Goal: Complete application form: Complete application form

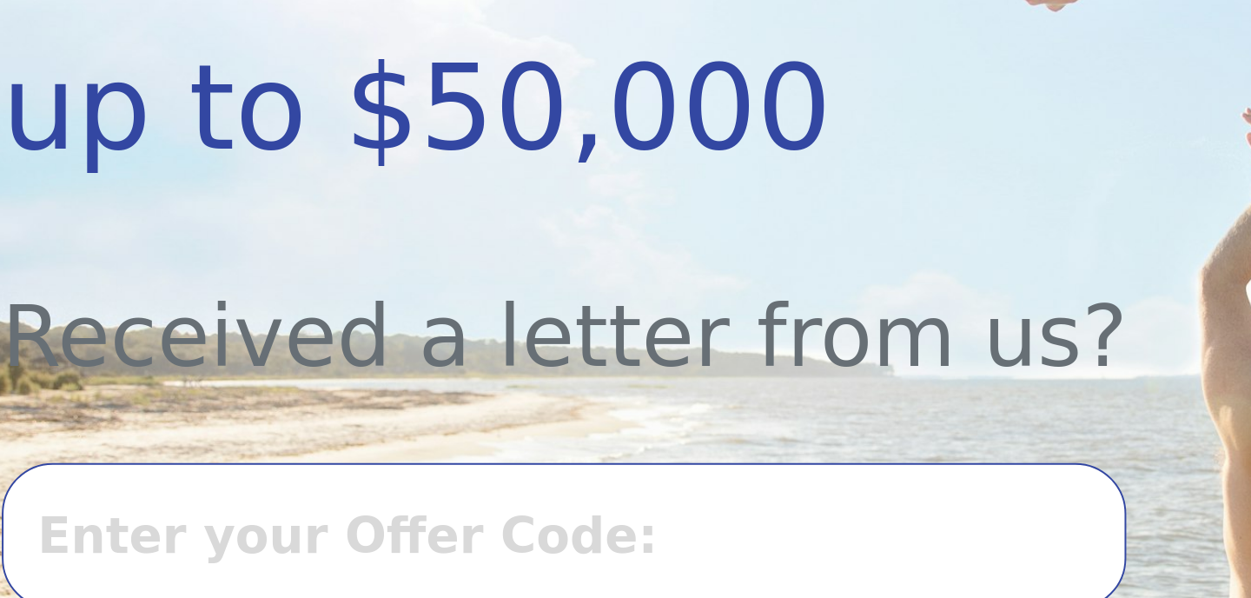
scroll to position [401, 0]
click at [448, 413] on input "text" at bounding box center [537, 417] width 575 height 75
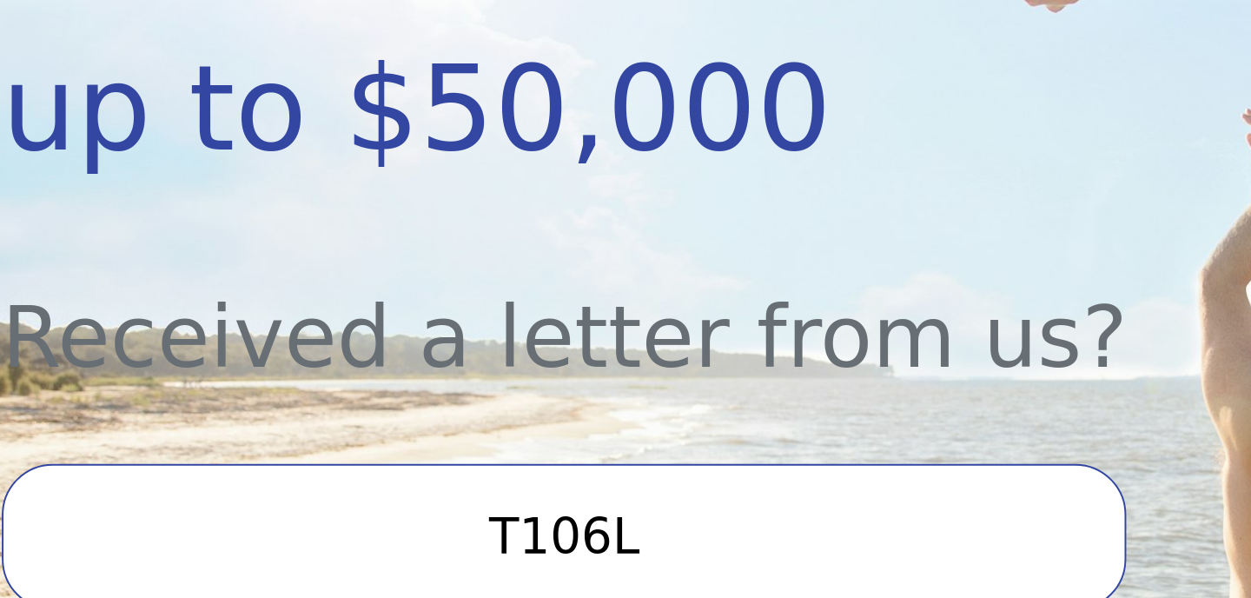
click at [547, 420] on input "T106L" at bounding box center [537, 417] width 575 height 75
click at [585, 412] on input "T1006L" at bounding box center [537, 417] width 575 height 75
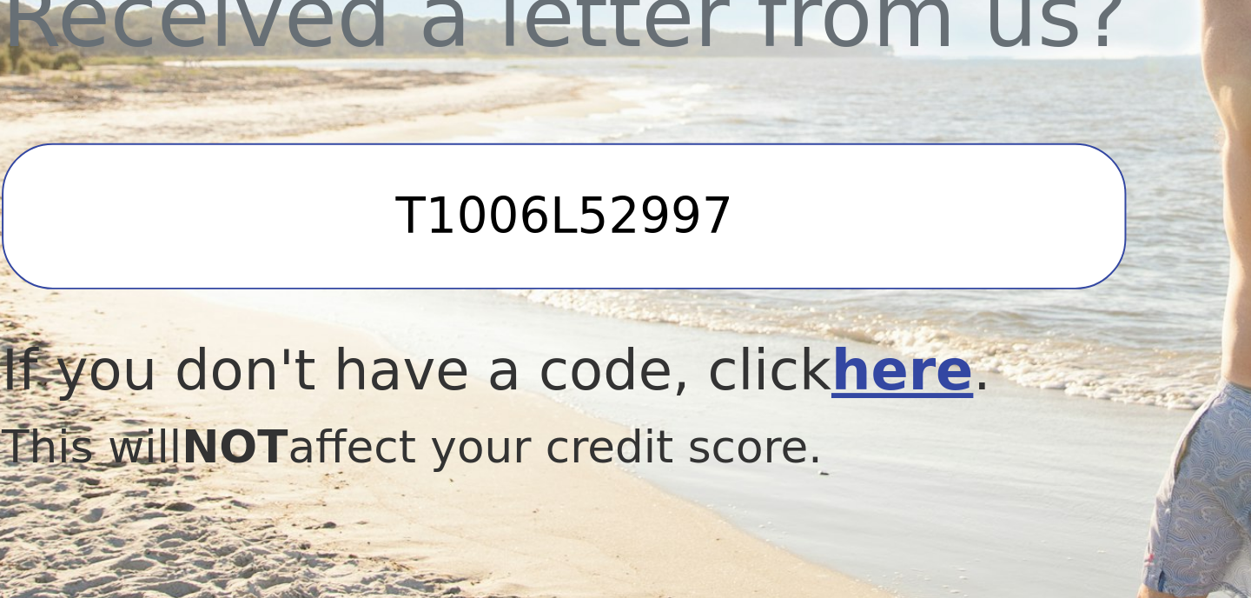
scroll to position [431, 0]
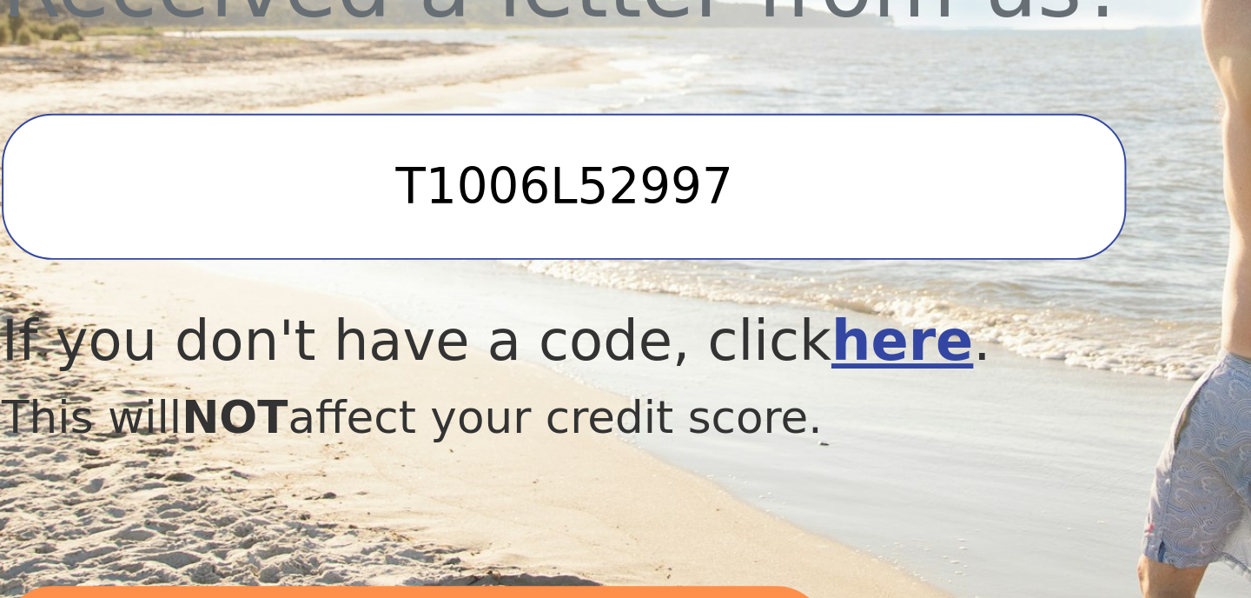
type input "T1006L52997"
click at [674, 454] on b "here" at bounding box center [710, 466] width 73 height 33
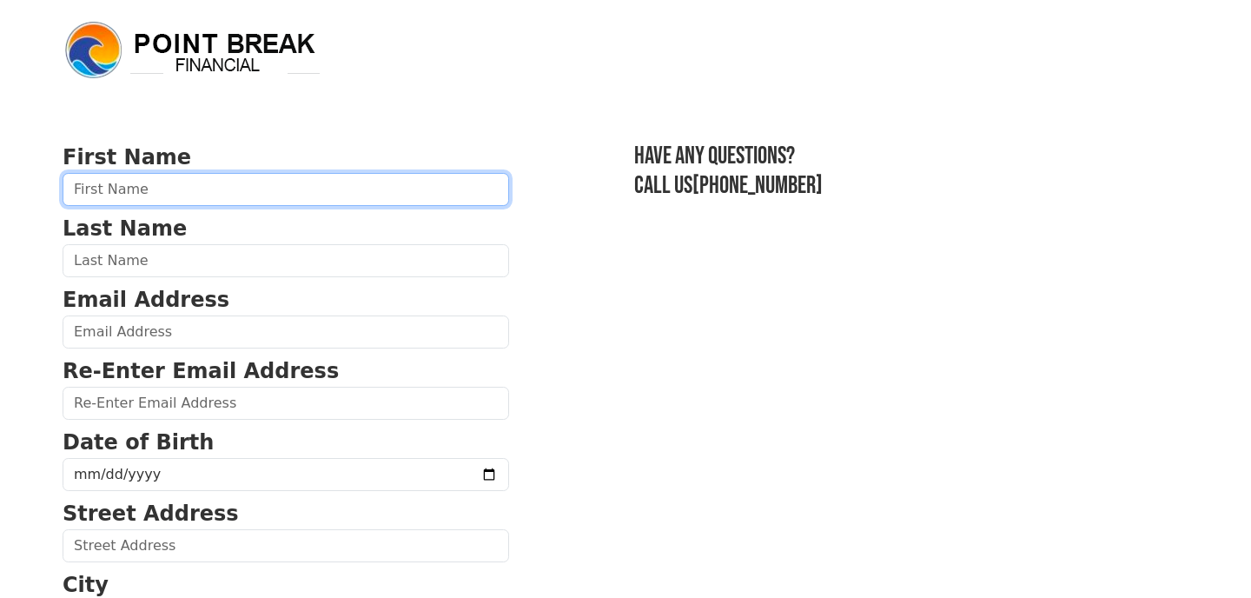
click at [145, 199] on input "text" at bounding box center [286, 189] width 446 height 33
type input "[PERSON_NAME]"
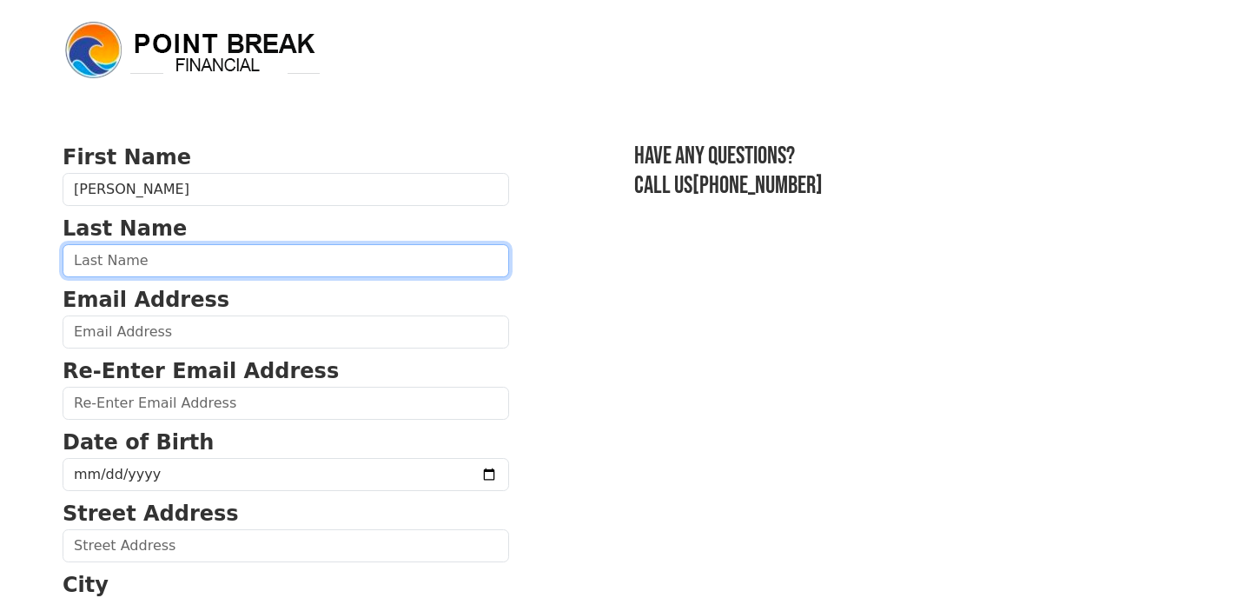
type input "[PERSON_NAME]"
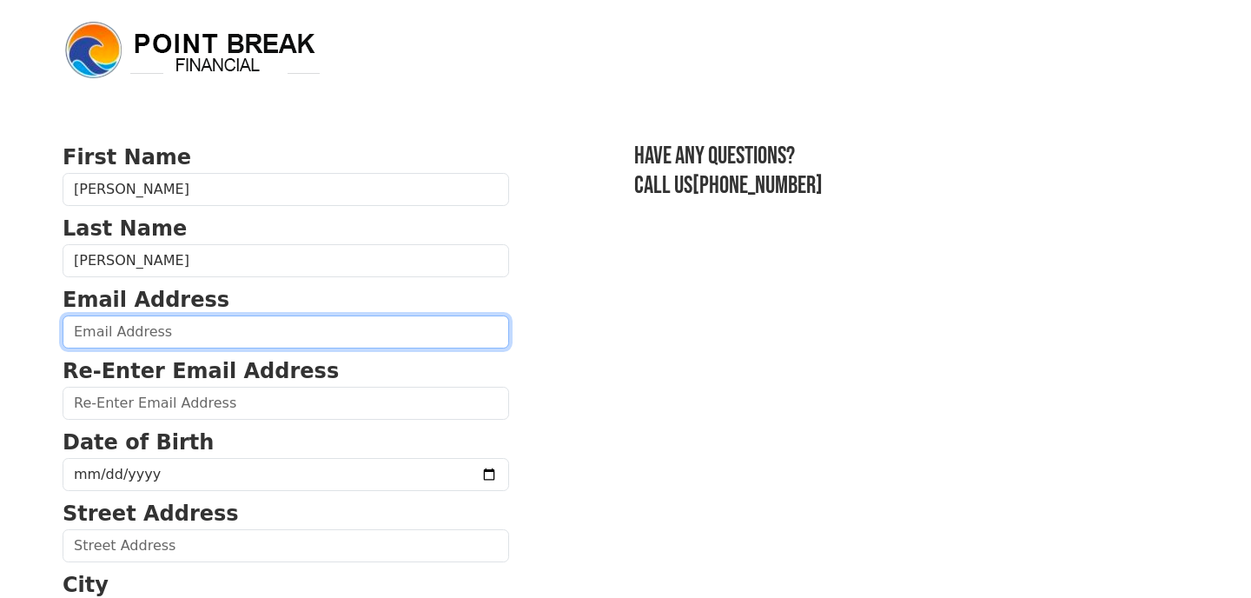
type input "[PERSON_NAME][EMAIL_ADDRESS][DOMAIN_NAME]"
type input "577 Avenue Z Apt 3g"
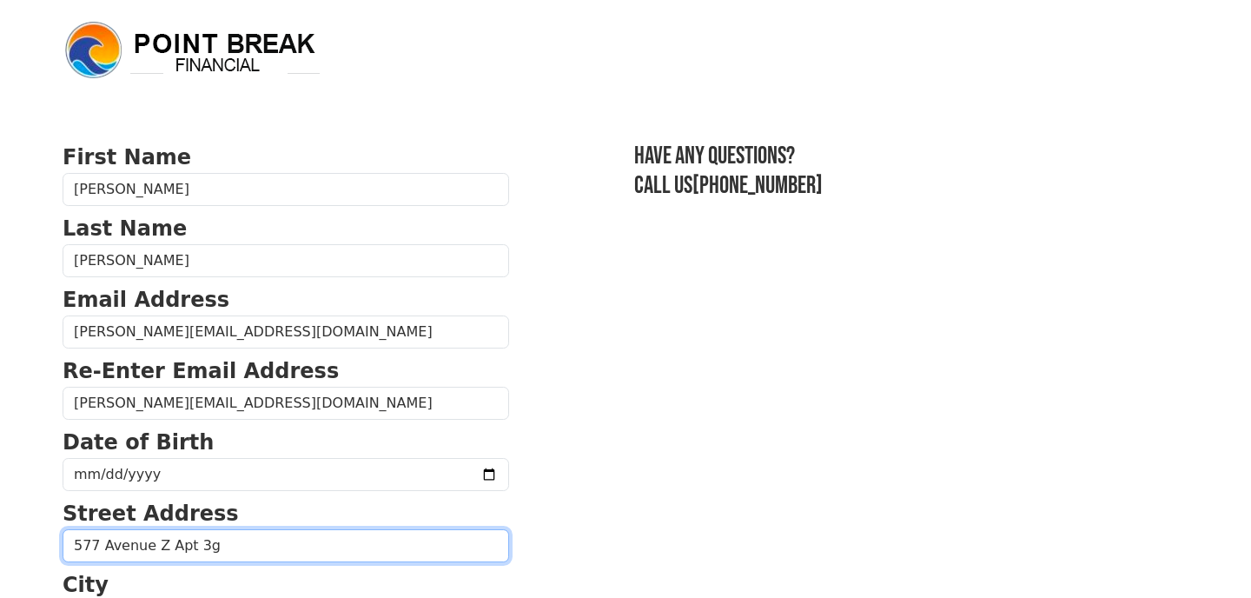
type input "[GEOGRAPHIC_DATA]"
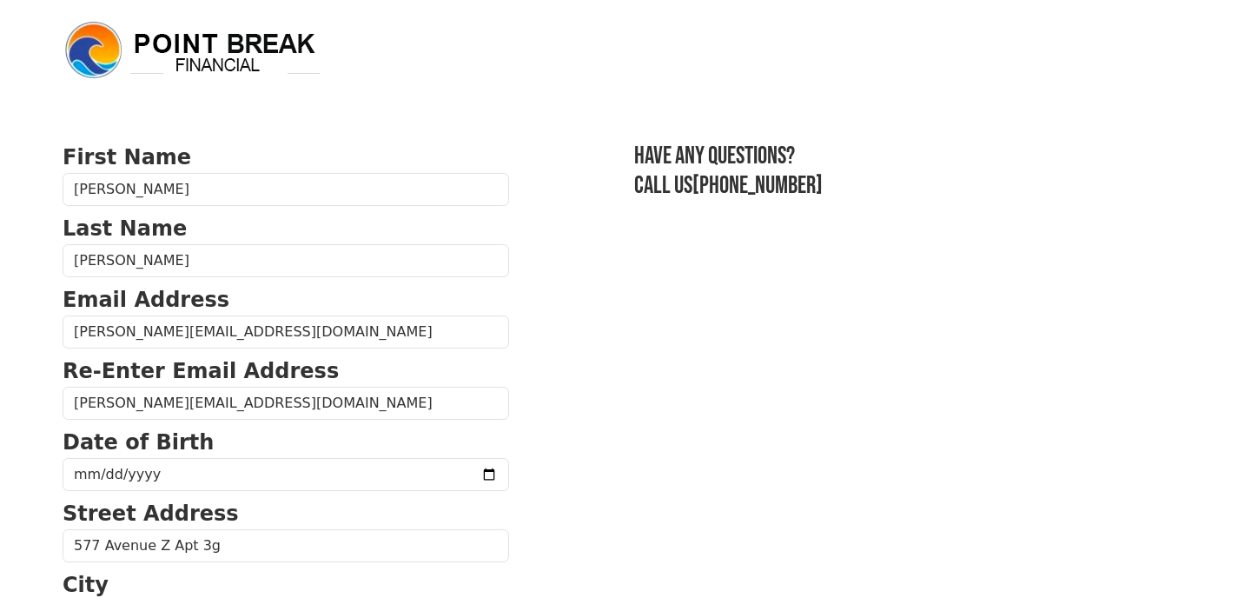
select select "NY"
type input "11223-6175"
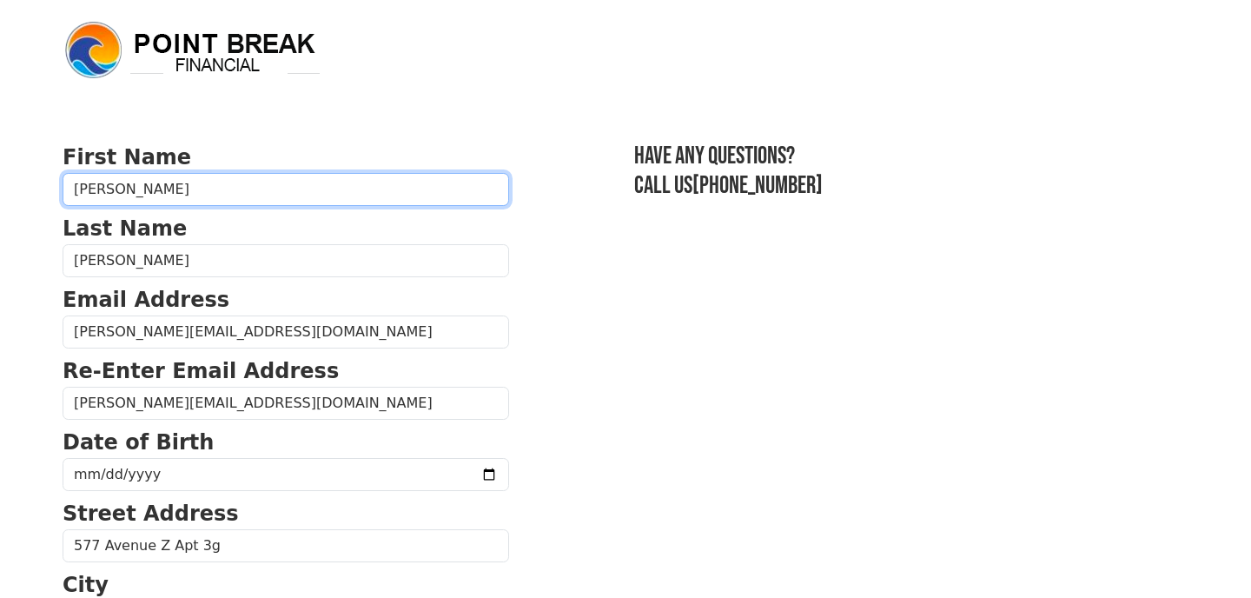
type input "[PHONE_NUMBER]"
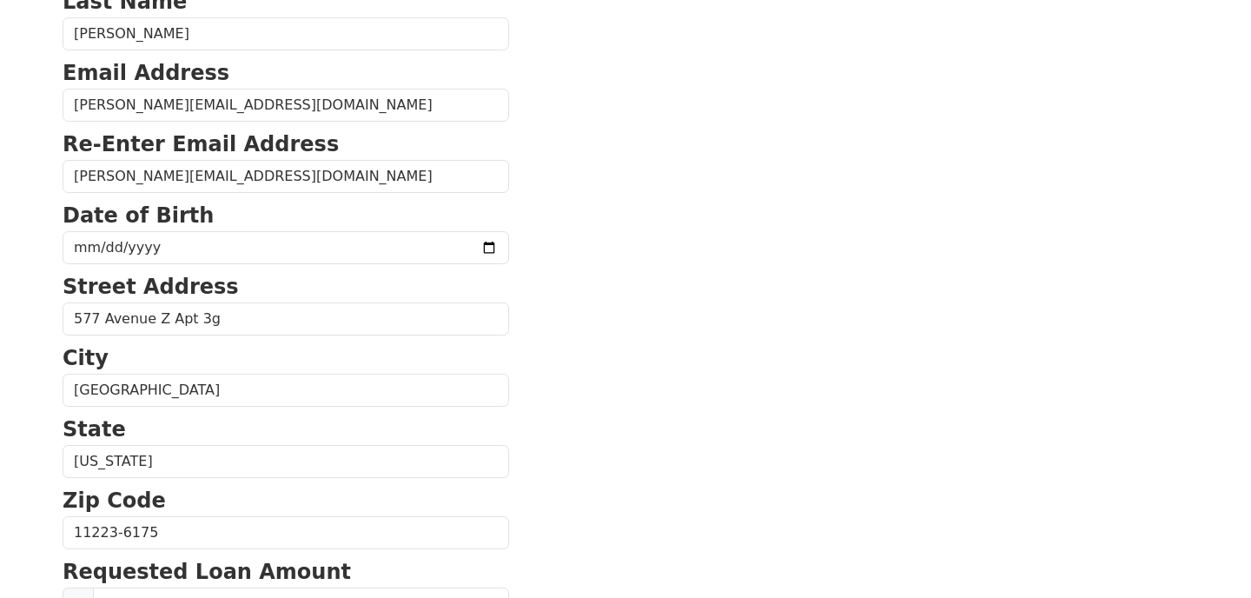
scroll to position [231, 0]
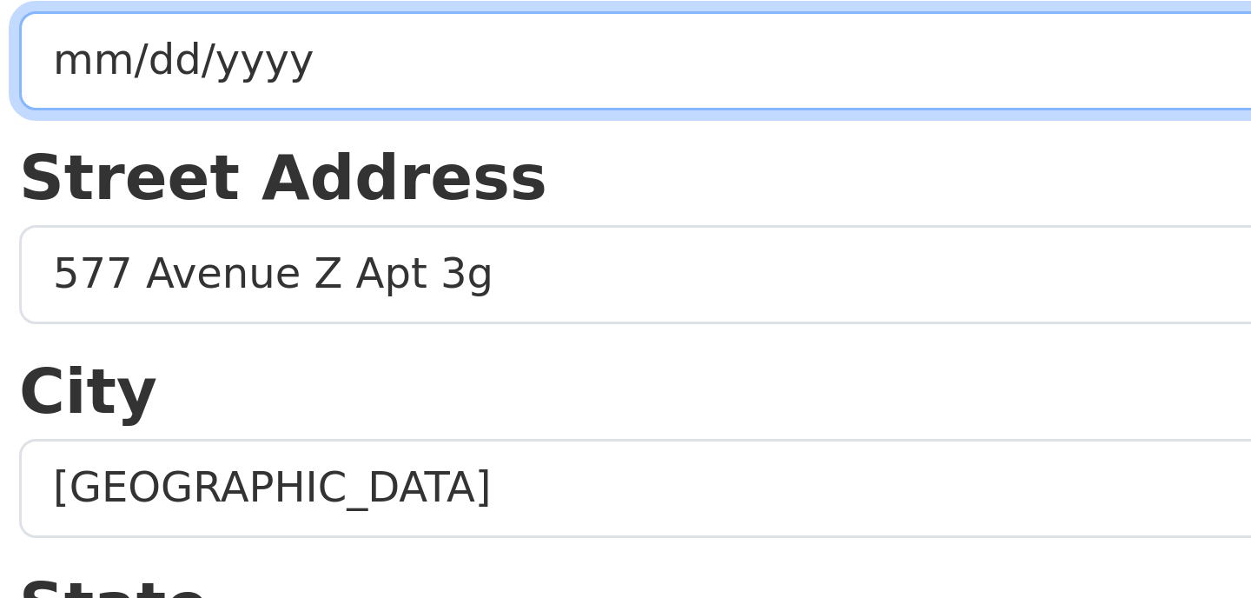
click at [120, 253] on input "date" at bounding box center [286, 243] width 446 height 33
type input "1964-12-10"
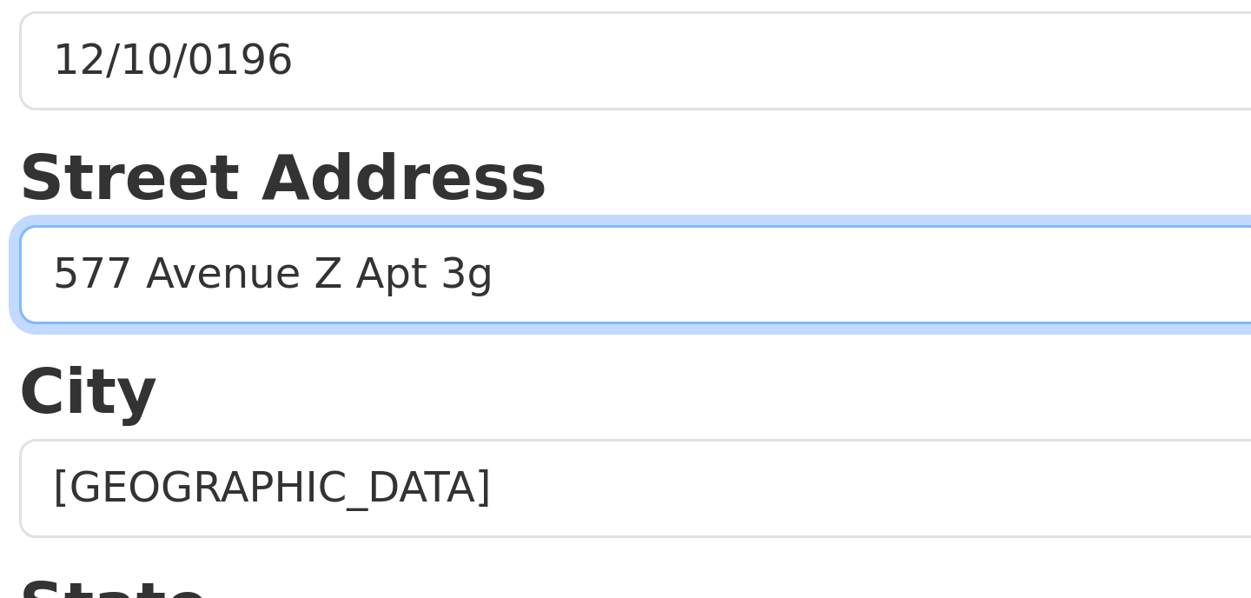
click at [310, 308] on input "577 Avenue Z Apt 3g" at bounding box center [286, 314] width 446 height 33
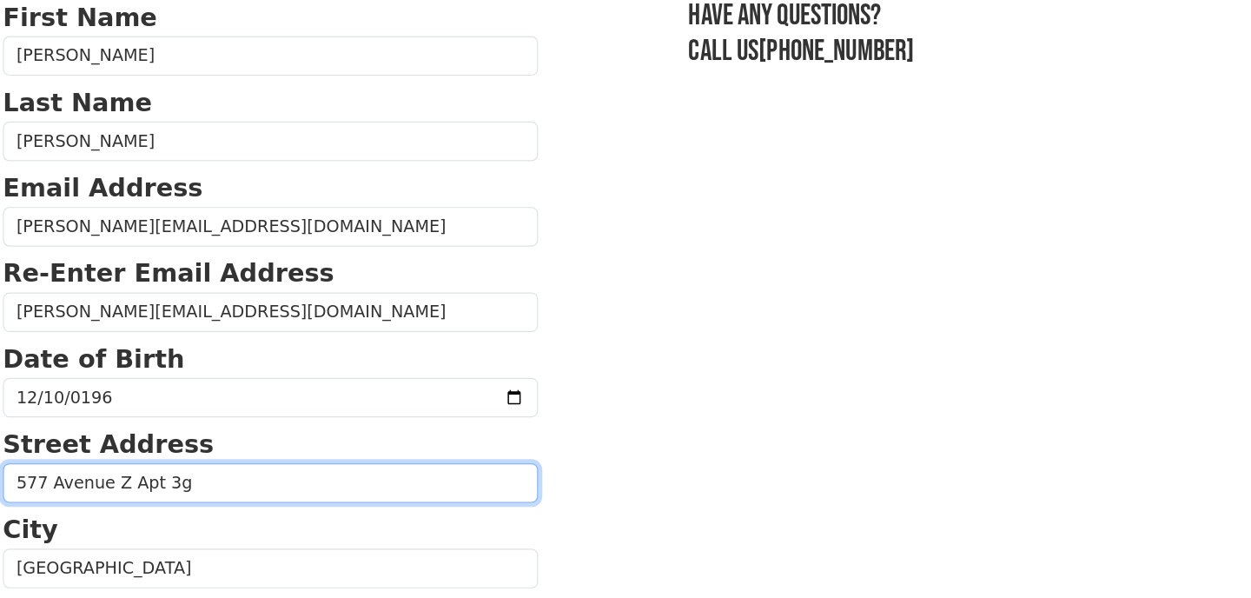
scroll to position [142, 0]
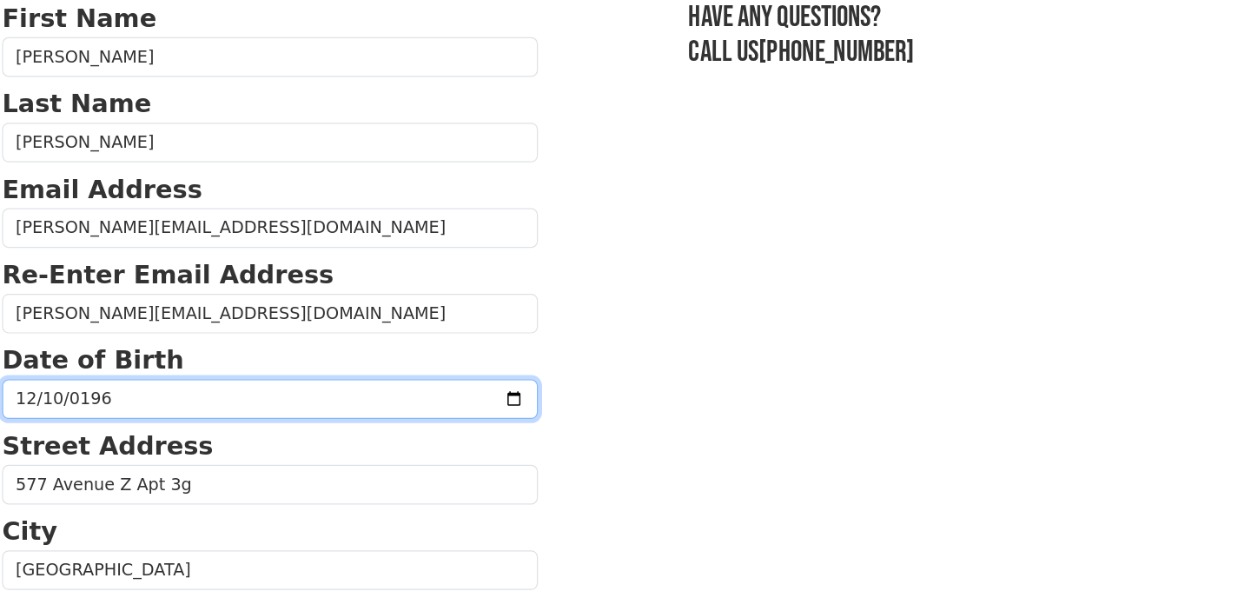
click at [105, 340] on input "1964-12-10" at bounding box center [286, 332] width 446 height 33
type input "1964-12-10"
click at [448, 331] on input "date" at bounding box center [286, 332] width 446 height 33
type input "2025-10-19"
click at [165, 341] on input "2025-10-19" at bounding box center [286, 332] width 446 height 33
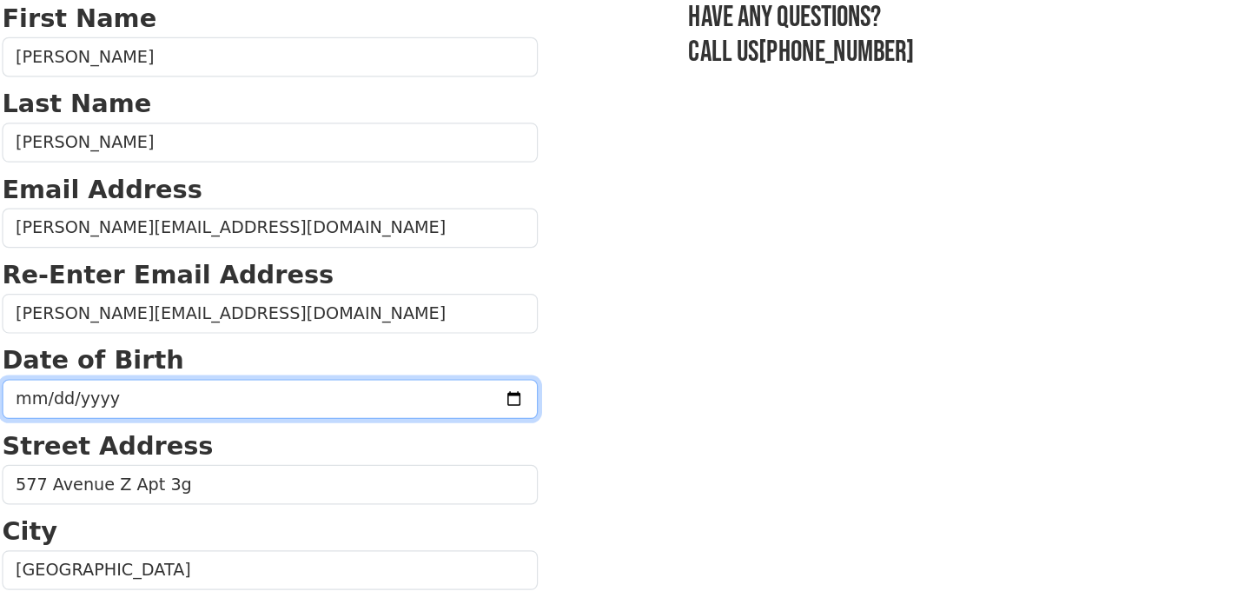
click at [151, 327] on input "2025-10-19" at bounding box center [286, 332] width 446 height 33
click at [138, 329] on input "2025-10-19" at bounding box center [286, 332] width 446 height 33
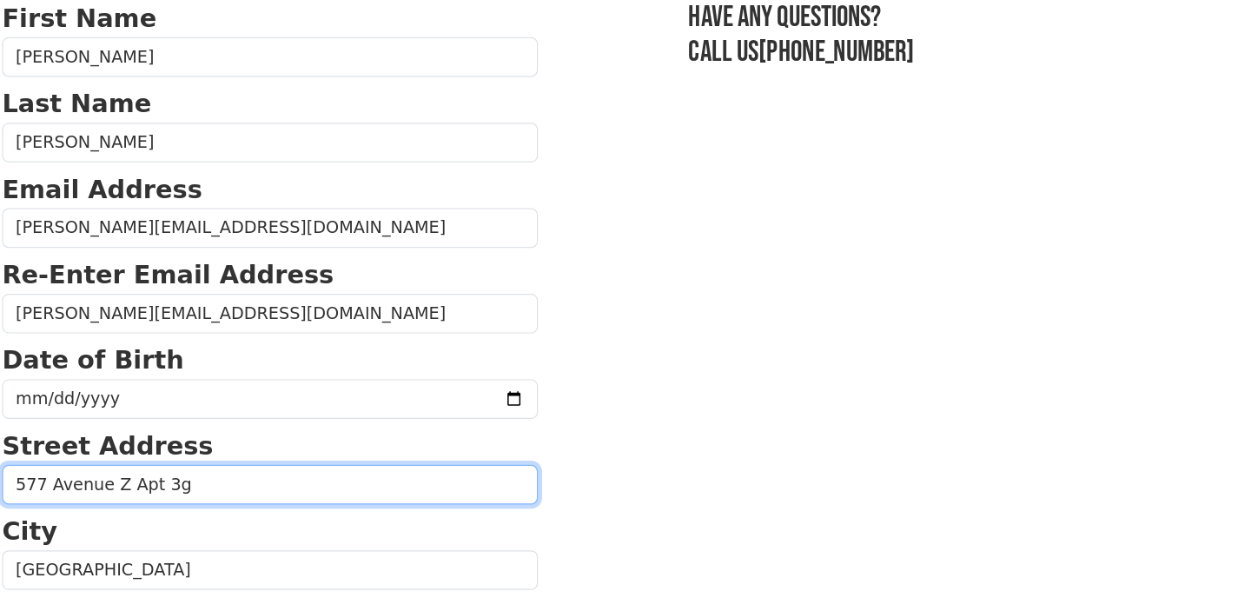
click at [164, 393] on input "577 Avenue Z Apt 3g" at bounding box center [286, 403] width 446 height 33
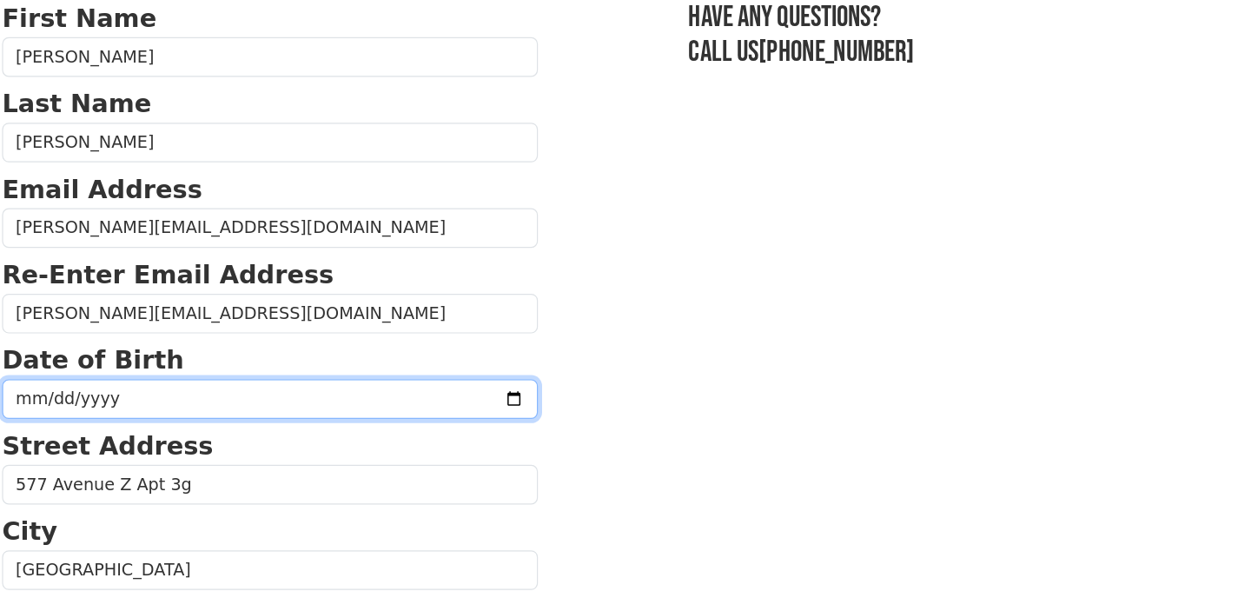
click at [109, 330] on input "1964-10-19" at bounding box center [286, 332] width 446 height 33
type input "0009-12-10"
click at [104, 334] on input "date" at bounding box center [286, 332] width 446 height 33
click at [107, 333] on input "date" at bounding box center [286, 332] width 446 height 33
click at [84, 326] on input "date" at bounding box center [286, 332] width 446 height 33
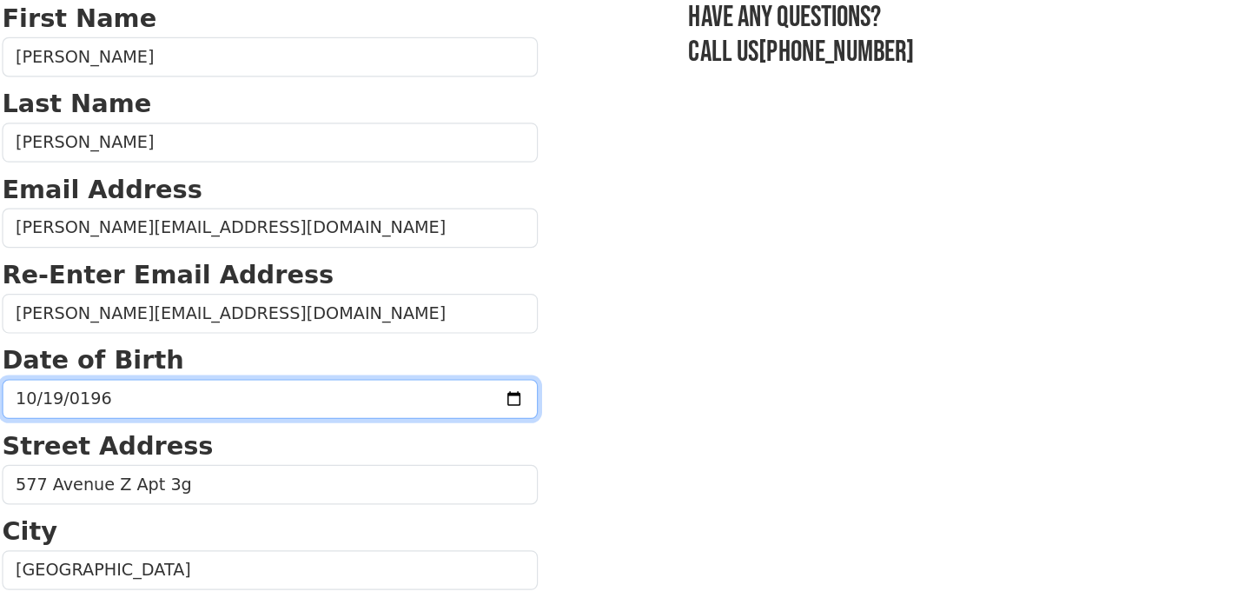
type input "1964-10-19"
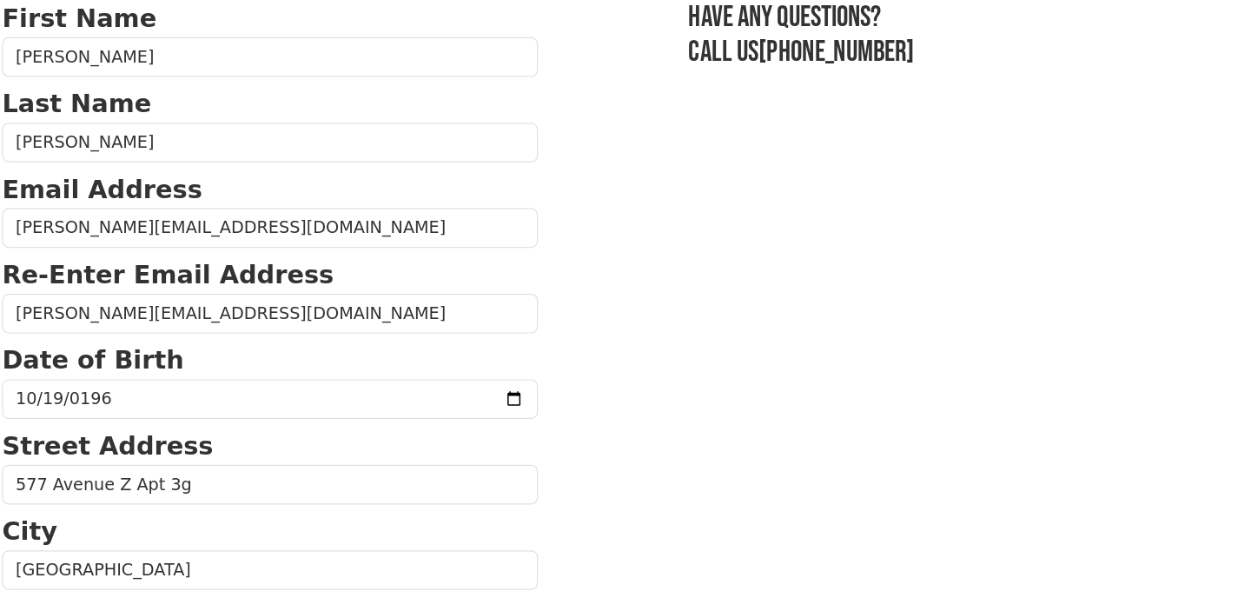
click at [222, 374] on p "Street Address" at bounding box center [286, 371] width 446 height 31
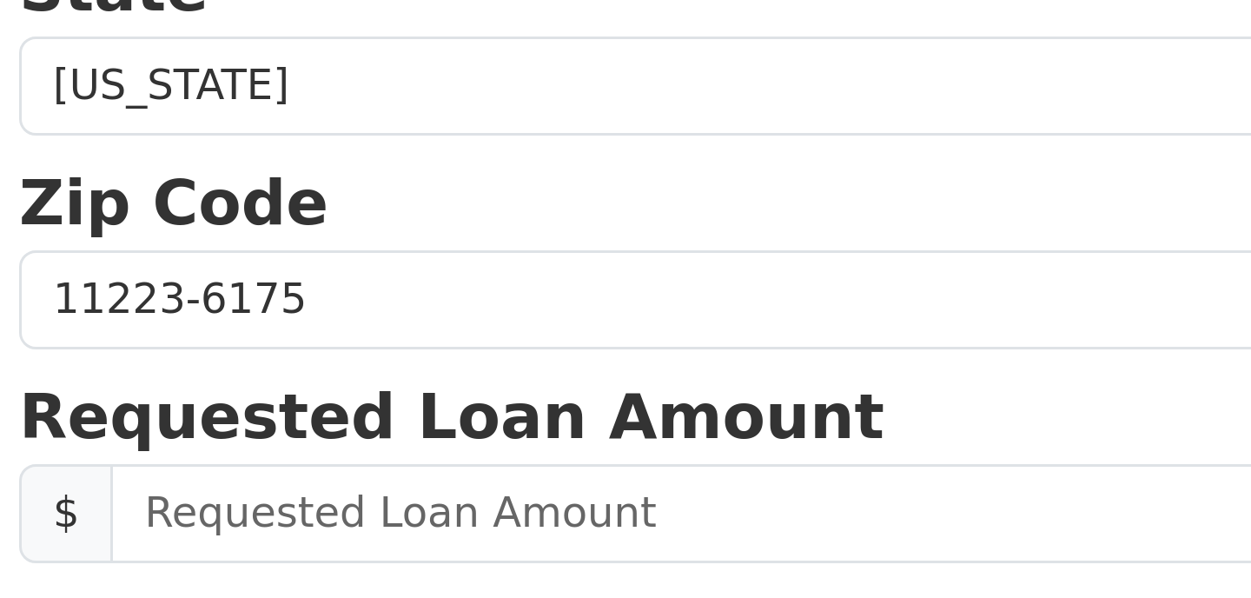
scroll to position [369, 0]
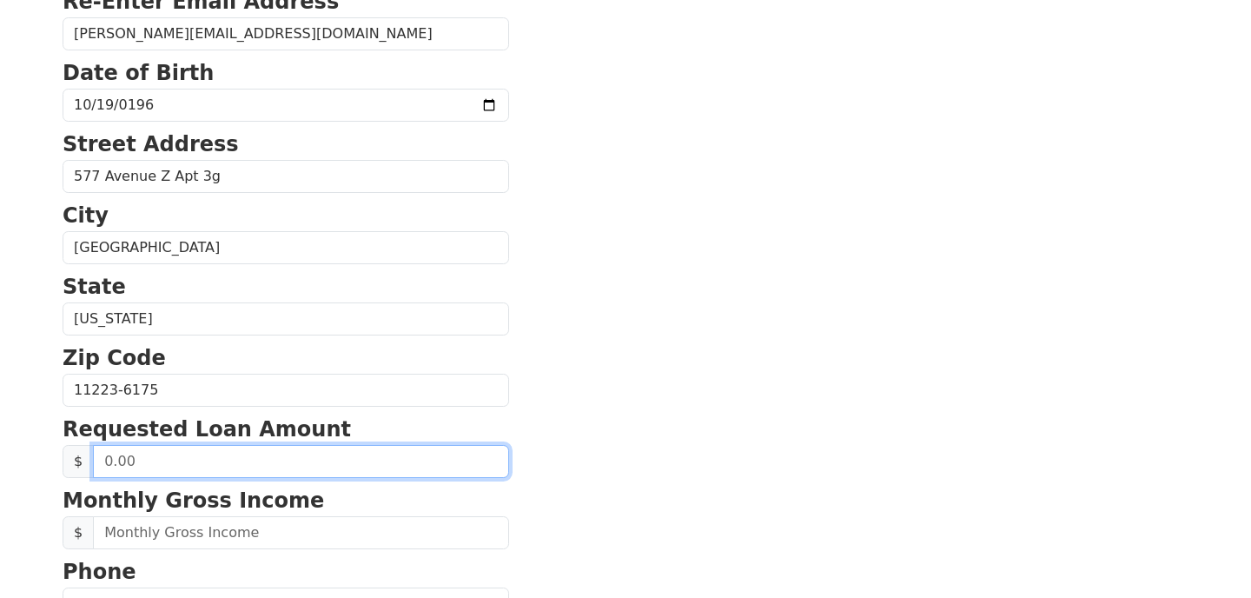
click at [198, 459] on input "text" at bounding box center [301, 461] width 416 height 33
type input "3.00"
type input "30,000.00"
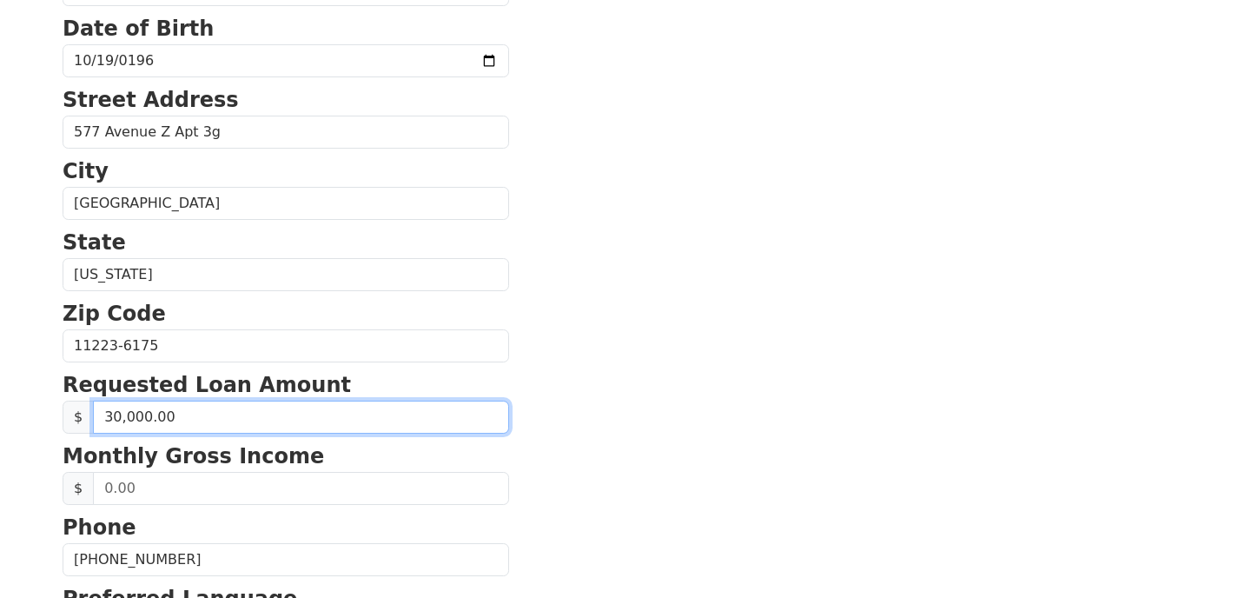
scroll to position [414, 0]
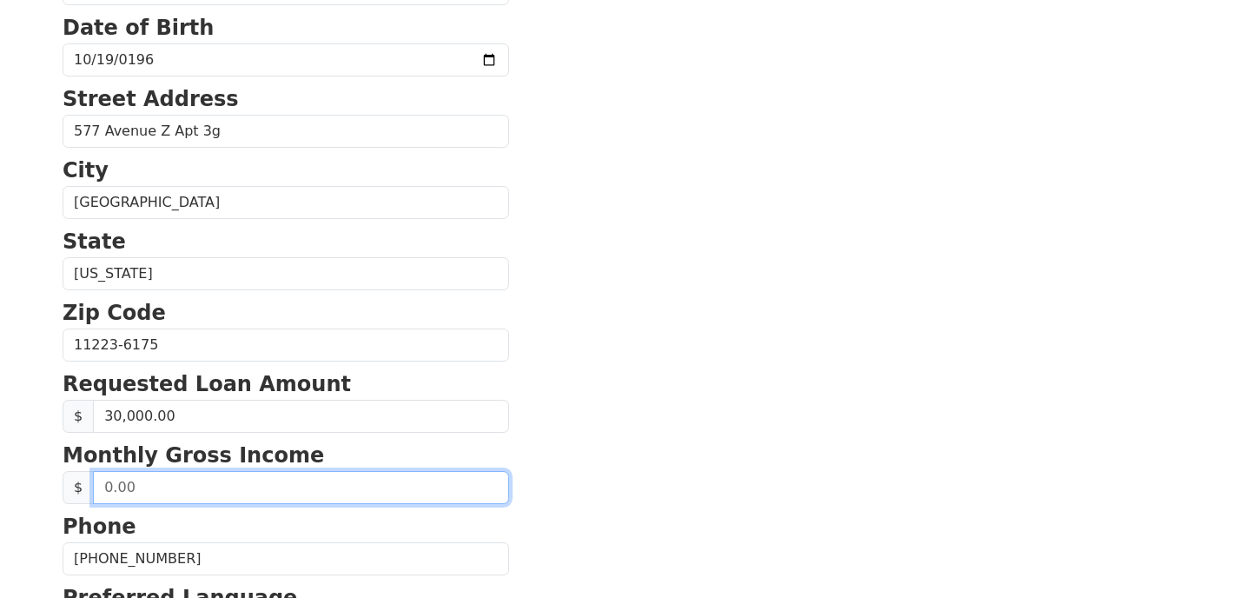
click at [240, 477] on input "text" at bounding box center [301, 487] width 416 height 33
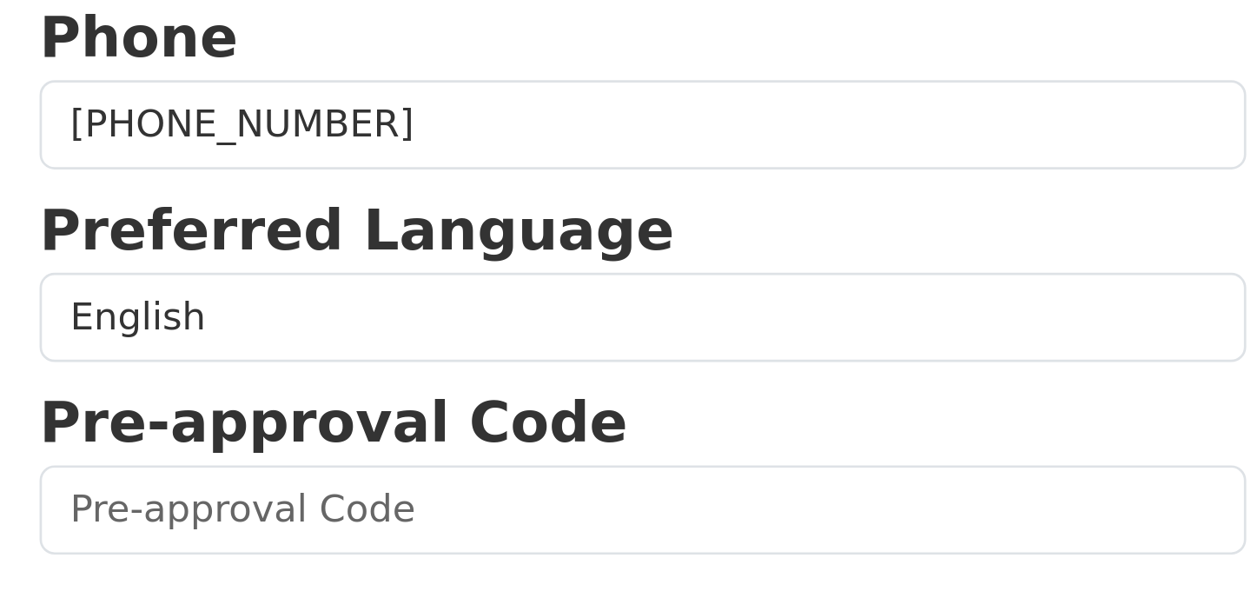
scroll to position [626, 0]
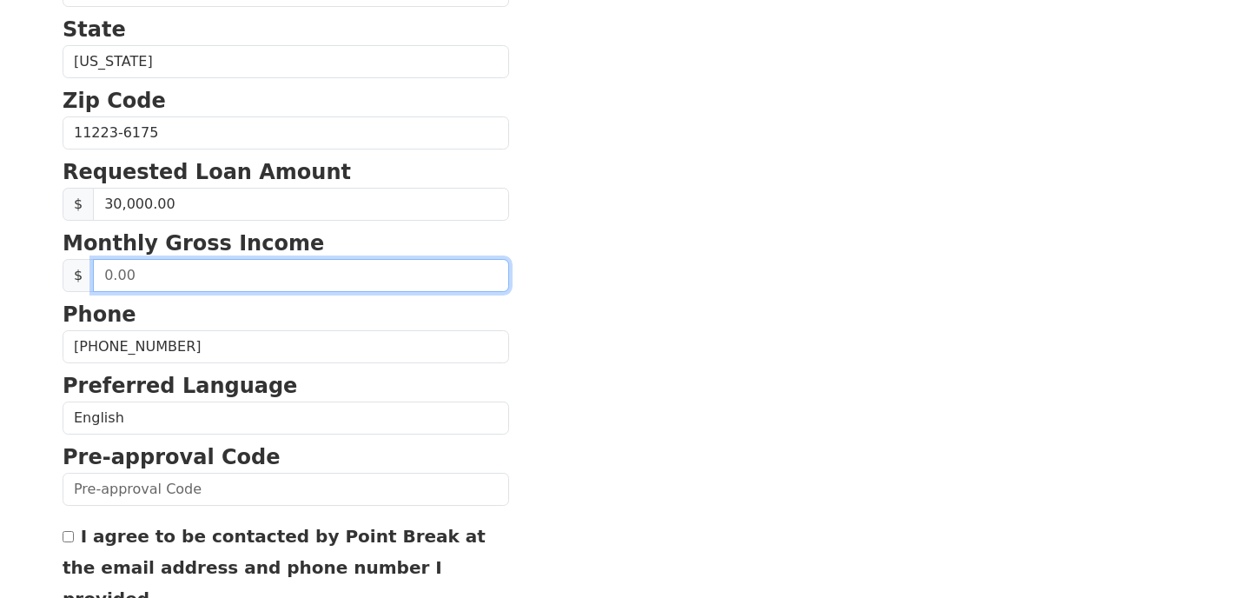
click at [254, 267] on input "text" at bounding box center [301, 275] width 416 height 33
type input "25,000.00"
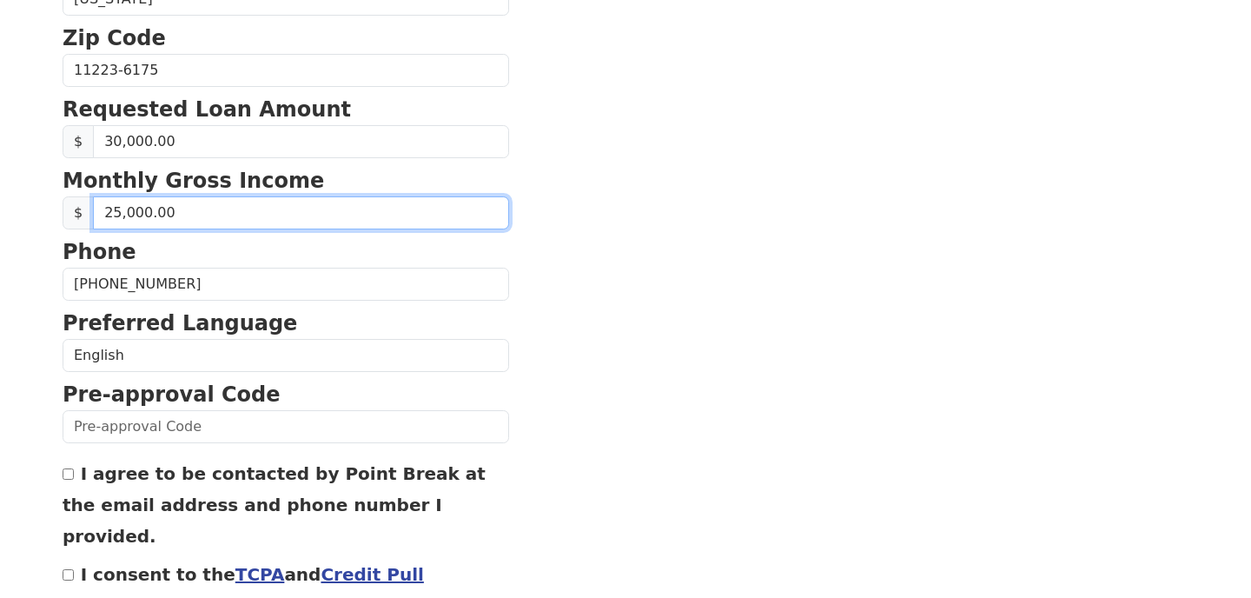
scroll to position [695, 0]
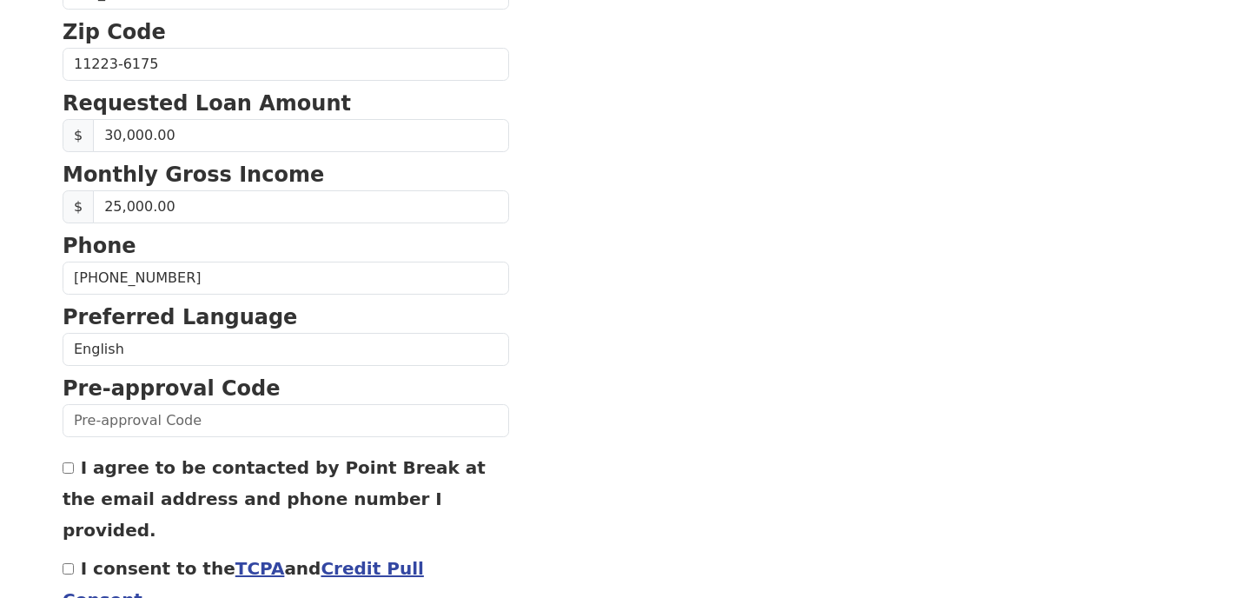
click at [237, 320] on strong "Preferred Language" at bounding box center [180, 317] width 235 height 24
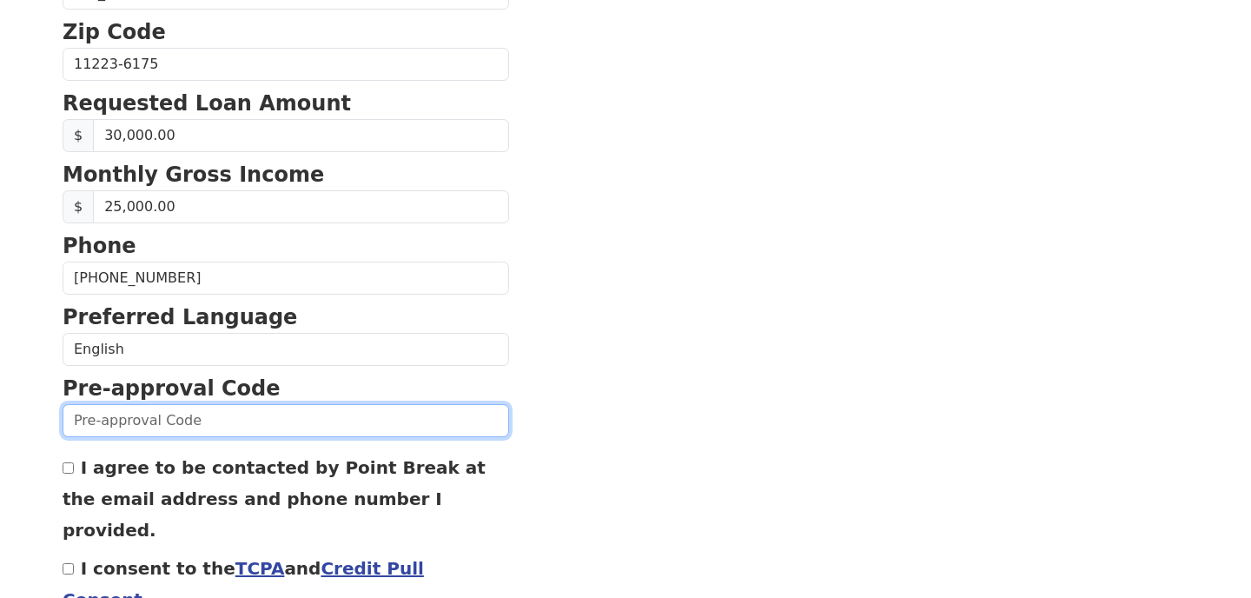
click at [117, 434] on input "text" at bounding box center [286, 420] width 446 height 33
type input "T1006L52997"
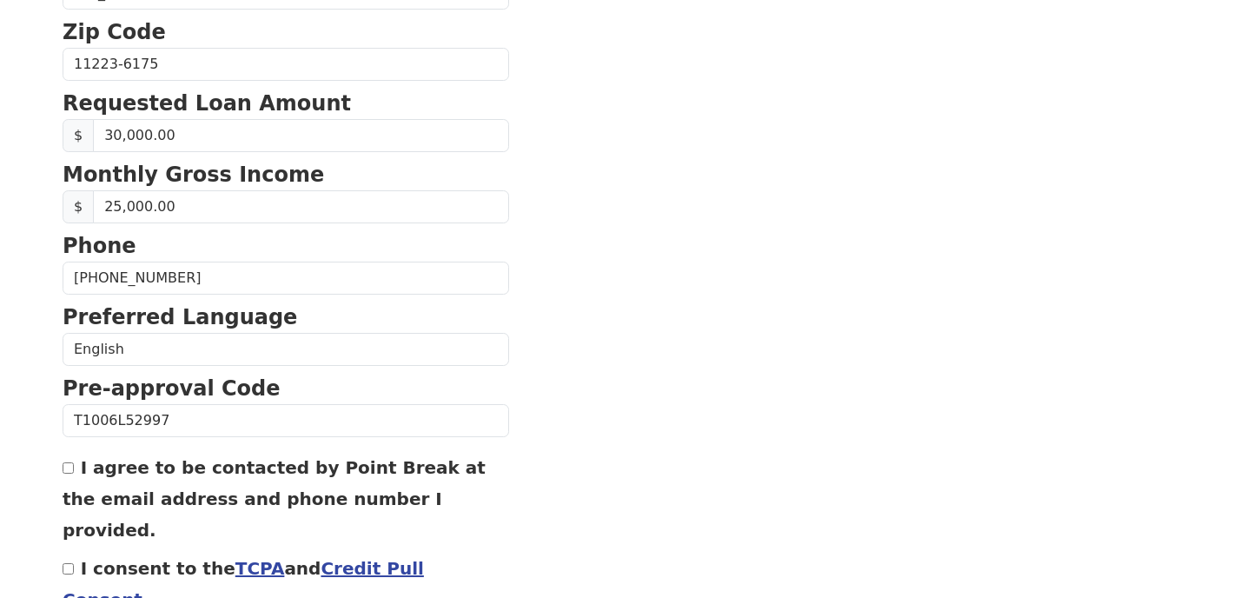
click at [75, 474] on div "I agree to be contacted by Point Break at the email address and phone number I …" at bounding box center [286, 498] width 446 height 94
click at [69, 461] on div "I agree to be contacted by Point Break at the email address and phone number I …" at bounding box center [286, 498] width 446 height 94
click at [70, 464] on input "I agree to be contacted by Point Break at the email address and phone number I …" at bounding box center [68, 467] width 11 height 11
checkbox input "true"
click at [68, 563] on input "I consent to the TCPA and Credit Pull Consent" at bounding box center [68, 568] width 11 height 11
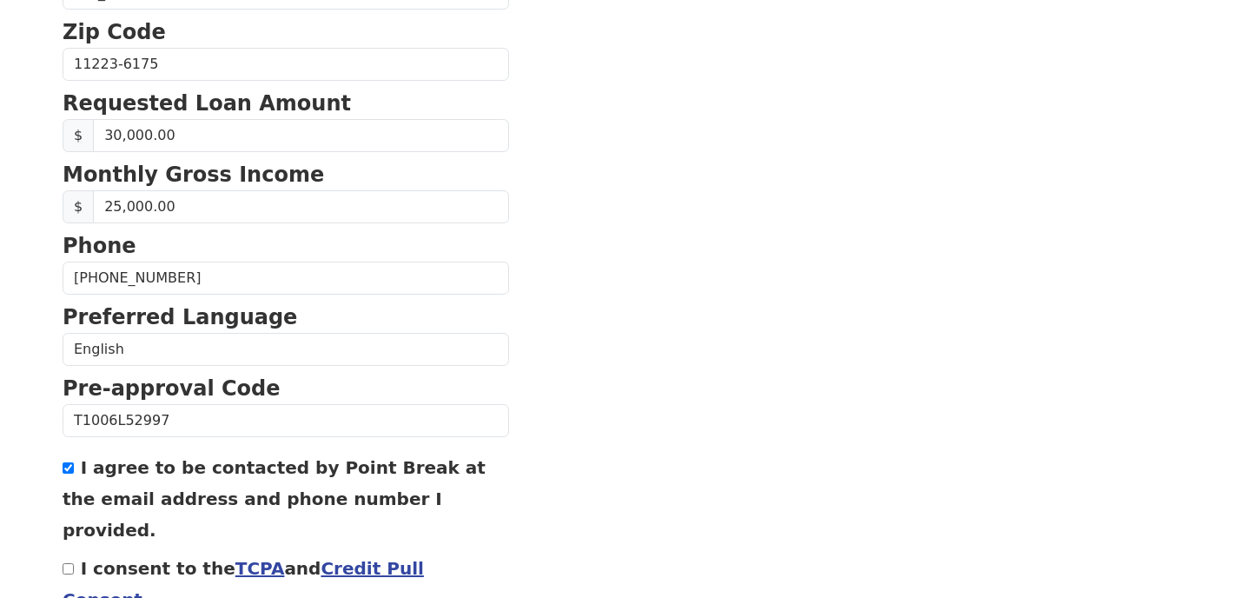
checkbox input "true"
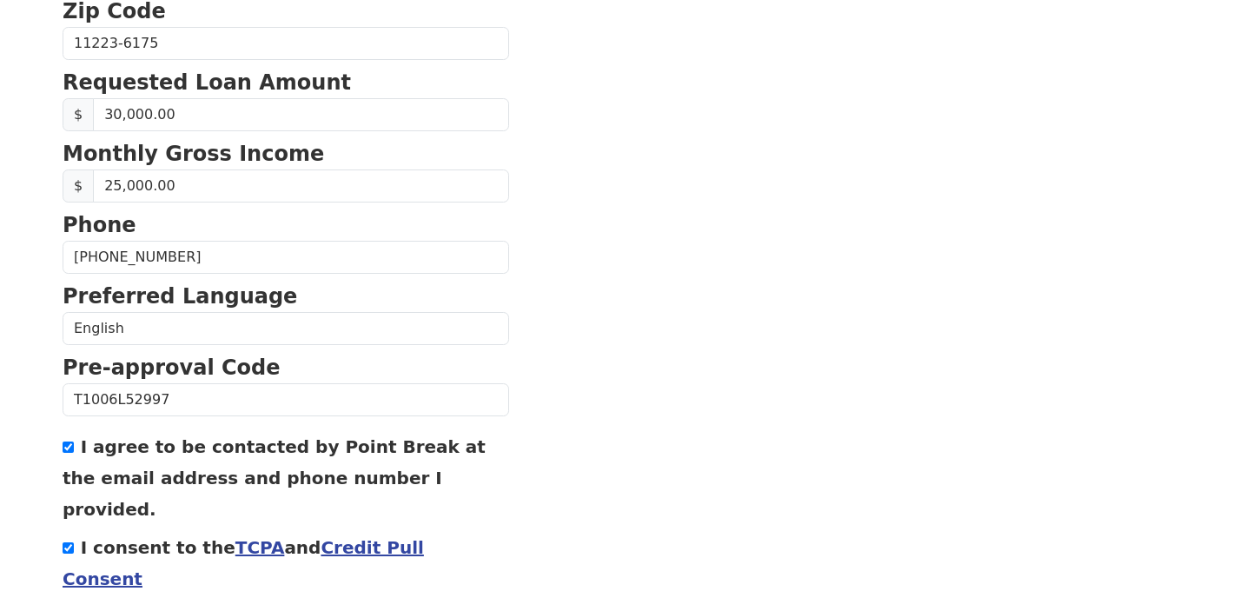
scroll to position [784, 0]
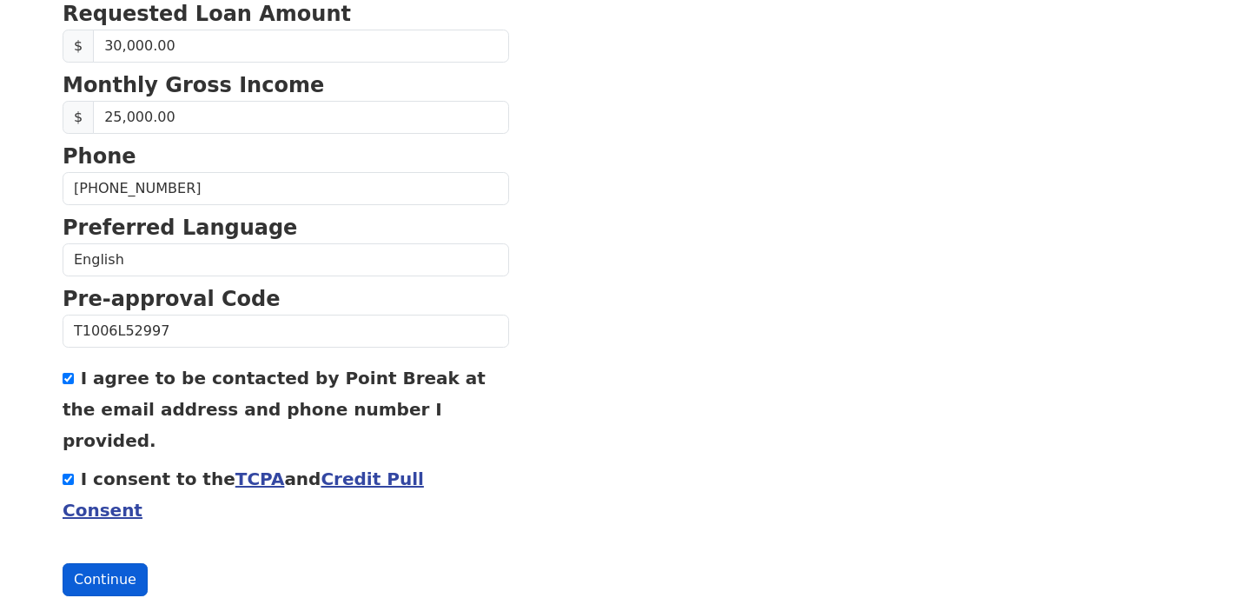
click at [122, 563] on button "Continue" at bounding box center [105, 579] width 85 height 33
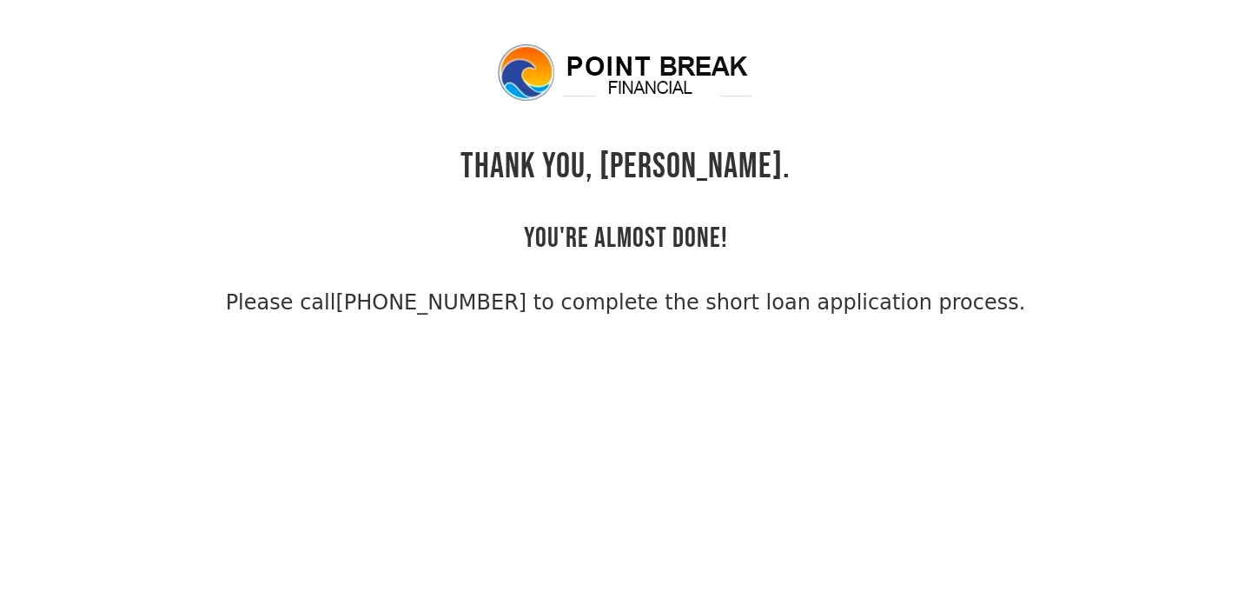
click at [579, 321] on body "THANK YOU, GAYANE. YOU'RE ALMOST DONE! Please call (855) 202-9500 to complete t…" at bounding box center [625, 341] width 1251 height 598
